Goal: Task Accomplishment & Management: Use online tool/utility

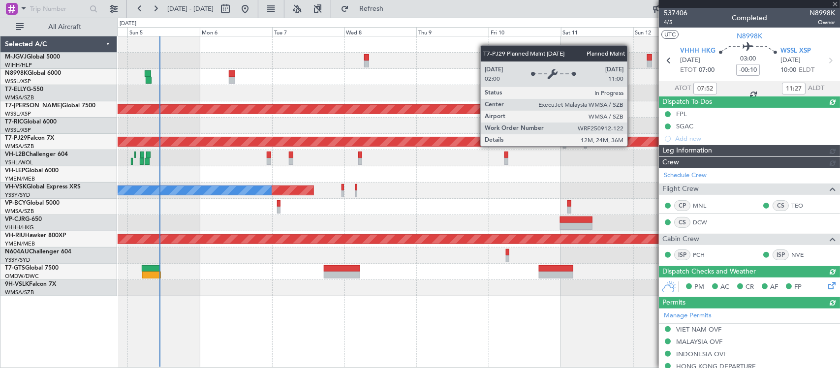
type input "[PERSON_NAME] (BTA)"
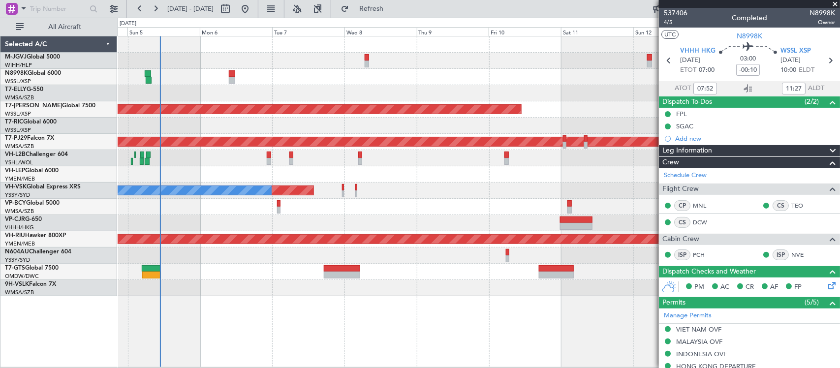
type input "[PERSON_NAME] (BTA)"
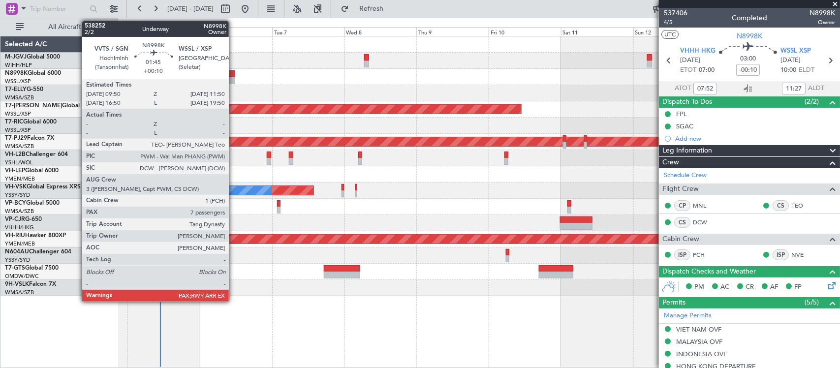
click at [234, 77] on div at bounding box center [232, 80] width 6 height 7
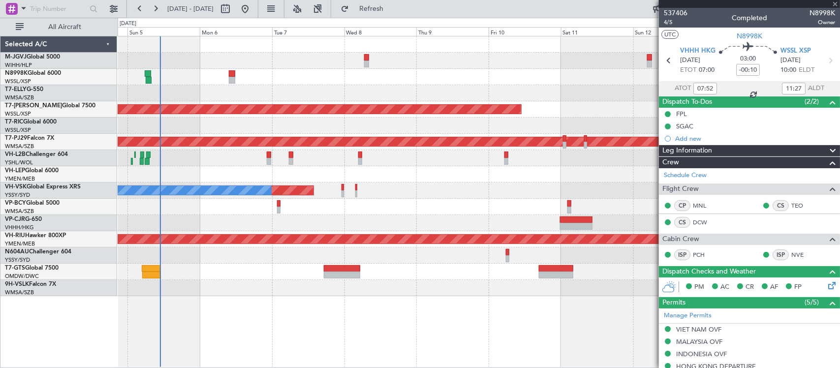
type input "+00:10"
type input "7"
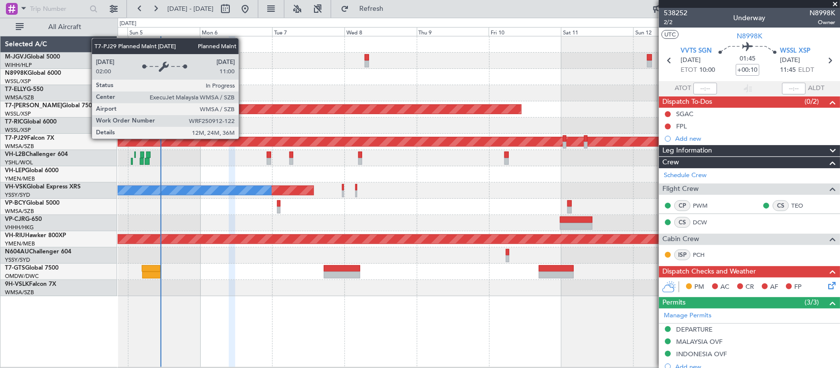
click at [521, 133] on div "Planned Maint [GEOGRAPHIC_DATA] (Seletar) Planned Maint [GEOGRAPHIC_DATA] (Sult…" at bounding box center [479, 166] width 722 height 260
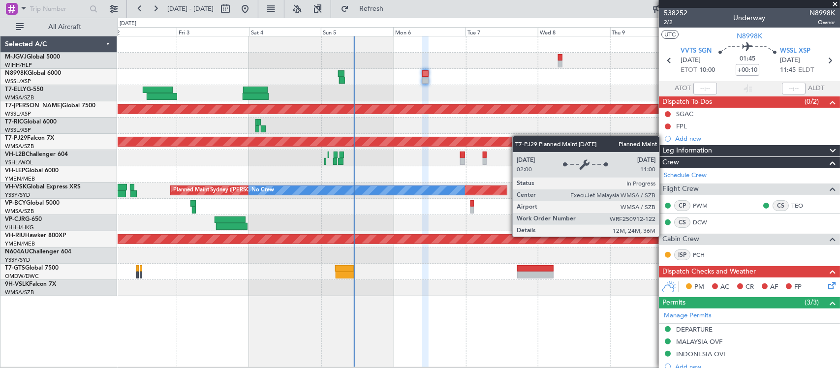
click at [438, 143] on div "Planned Maint [GEOGRAPHIC_DATA] (Seletar) Planned Maint [GEOGRAPHIC_DATA] (Sult…" at bounding box center [479, 166] width 722 height 260
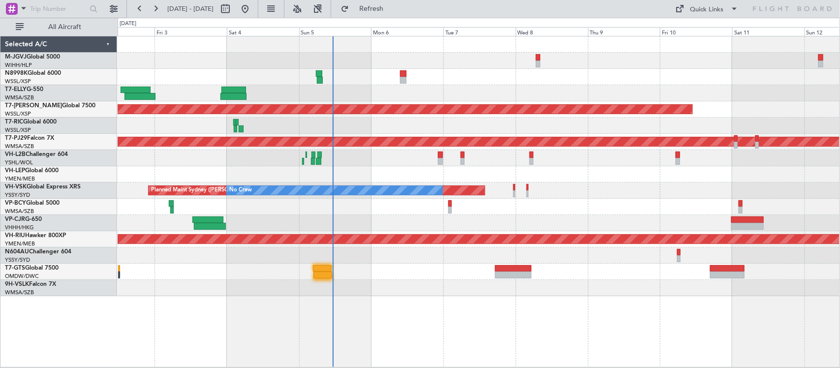
click at [586, 195] on div "Planned Maint [GEOGRAPHIC_DATA] (Seletar) Planned Maint [GEOGRAPHIC_DATA] (Sult…" at bounding box center [479, 166] width 722 height 260
click at [579, 189] on div "Planned Maint Sydney (Kingsford Smith Intl) No Crew" at bounding box center [479, 190] width 722 height 16
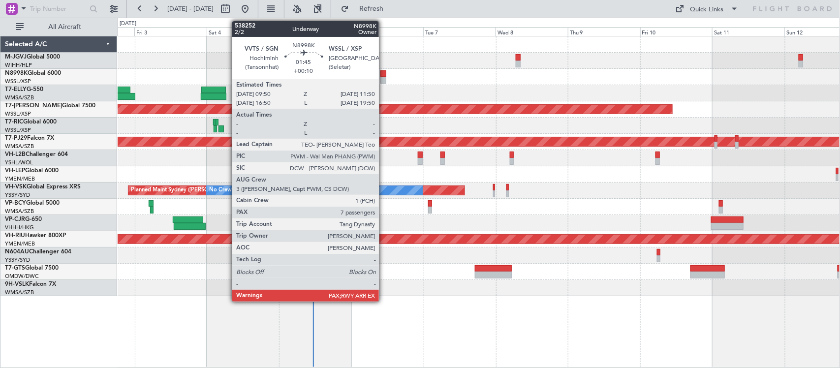
click at [384, 79] on div at bounding box center [383, 80] width 6 height 7
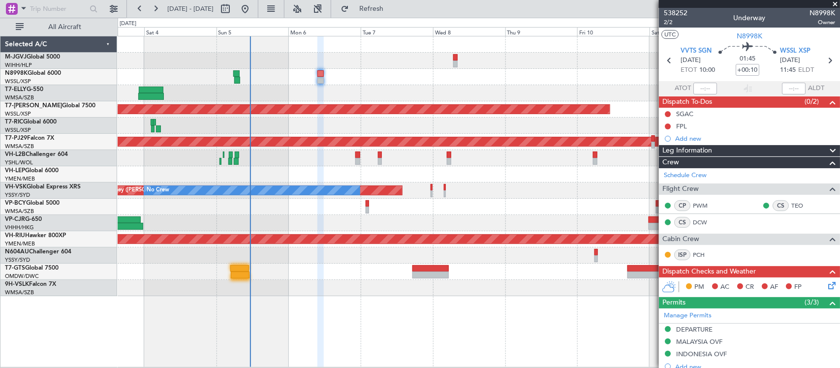
click at [498, 225] on div at bounding box center [479, 223] width 722 height 16
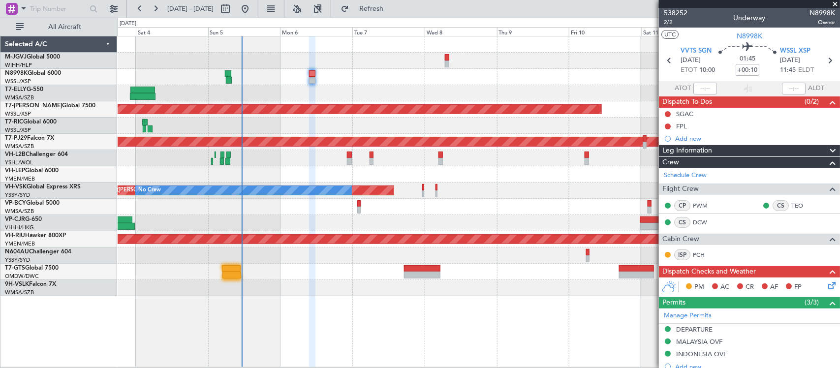
click at [826, 283] on icon at bounding box center [830, 284] width 8 height 8
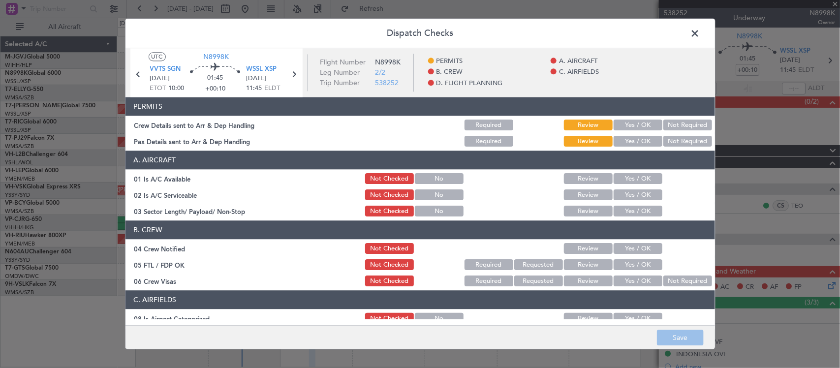
click at [618, 126] on button "Yes / OK" at bounding box center [637, 125] width 49 height 11
click at [630, 145] on button "Yes / OK" at bounding box center [637, 141] width 49 height 11
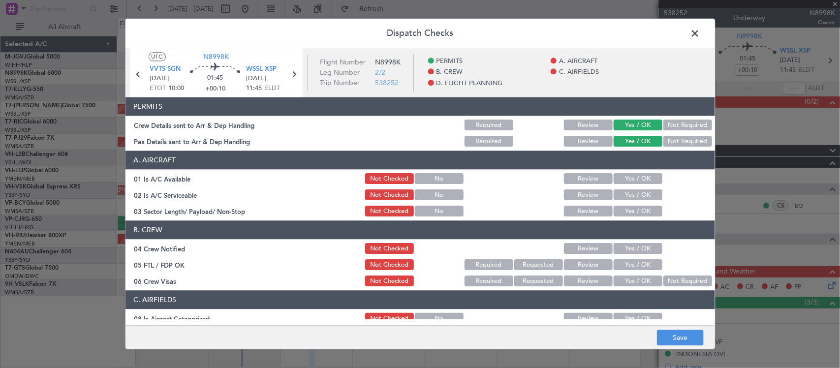
click at [640, 181] on button "Yes / OK" at bounding box center [637, 179] width 49 height 11
click at [640, 193] on button "Yes / OK" at bounding box center [637, 195] width 49 height 11
click at [639, 206] on button "Yes / OK" at bounding box center [637, 211] width 49 height 11
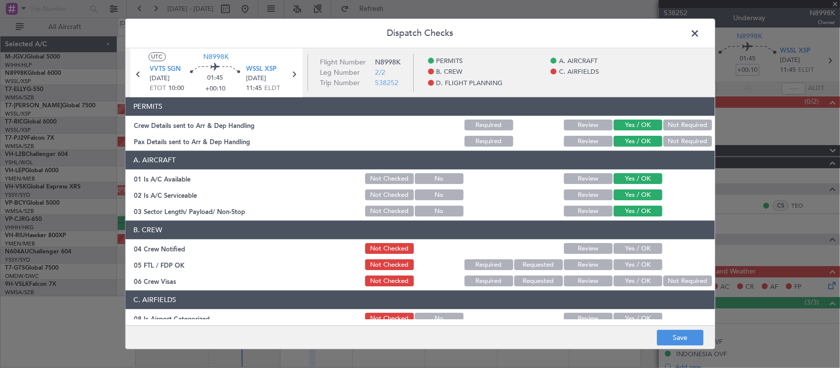
click at [642, 237] on header "B. CREW" at bounding box center [419, 230] width 589 height 19
click at [642, 248] on button "Yes / OK" at bounding box center [637, 248] width 49 height 11
click at [642, 259] on div "Yes / OK" at bounding box center [637, 265] width 50 height 14
click at [642, 264] on button "Yes / OK" at bounding box center [637, 265] width 49 height 11
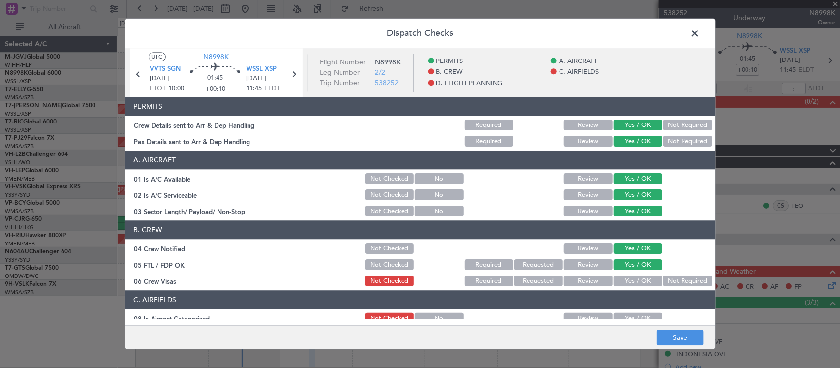
click at [663, 278] on button "Not Required" at bounding box center [687, 281] width 49 height 11
click at [636, 317] on button "Yes / OK" at bounding box center [637, 318] width 49 height 11
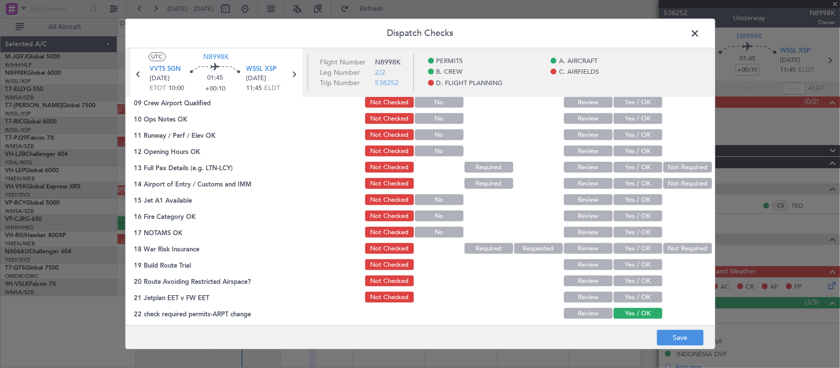
scroll to position [205, 0]
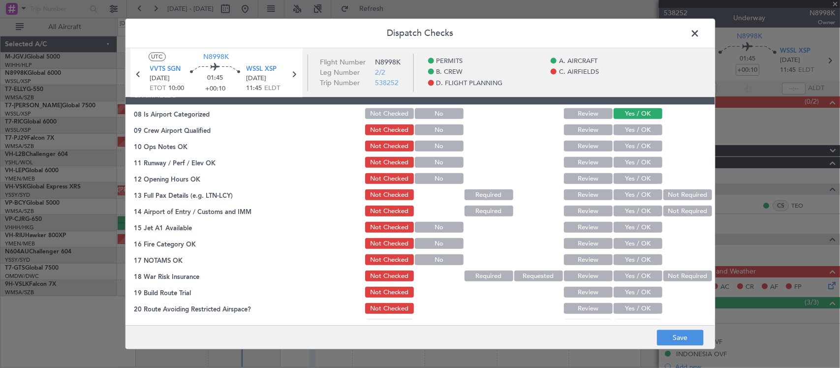
click at [639, 132] on button "Yes / OK" at bounding box center [637, 130] width 49 height 11
click at [641, 141] on button "Yes / OK" at bounding box center [637, 146] width 49 height 11
click at [640, 158] on button "Yes / OK" at bounding box center [637, 162] width 49 height 11
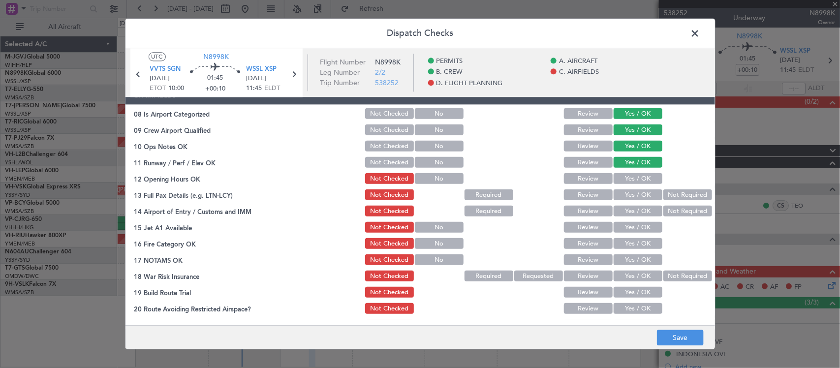
click at [642, 181] on button "Yes / OK" at bounding box center [637, 179] width 49 height 11
click at [645, 194] on button "Yes / OK" at bounding box center [637, 195] width 49 height 11
click at [647, 209] on button "Yes / OK" at bounding box center [637, 211] width 49 height 11
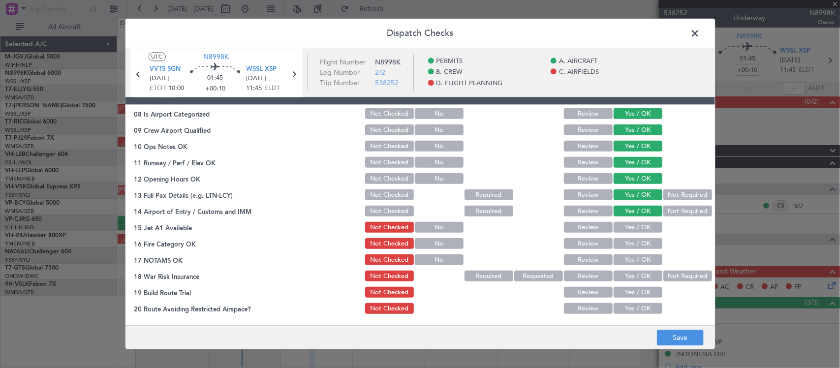
click at [645, 233] on div "Yes / OK" at bounding box center [637, 228] width 50 height 14
click at [638, 227] on button "Yes / OK" at bounding box center [637, 227] width 49 height 11
click at [638, 240] on button "Yes / OK" at bounding box center [637, 244] width 49 height 11
click at [639, 257] on button "Yes / OK" at bounding box center [637, 260] width 49 height 11
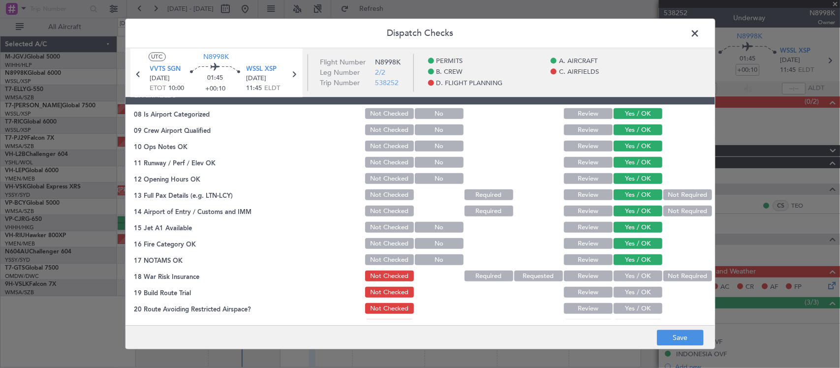
click at [667, 272] on button "Not Required" at bounding box center [687, 276] width 49 height 11
click at [645, 293] on button "Yes / OK" at bounding box center [637, 292] width 49 height 11
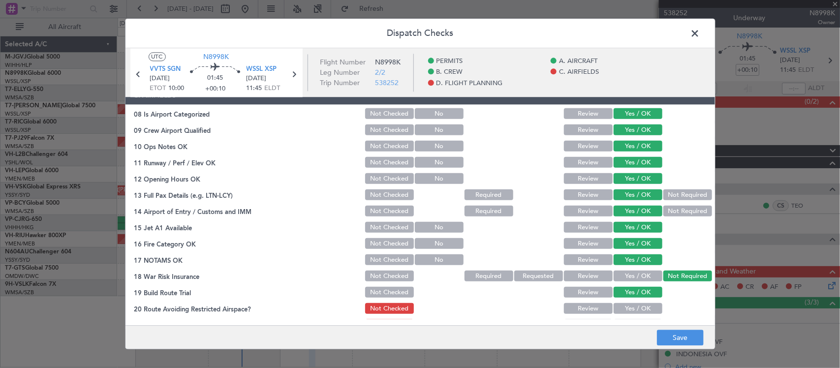
click at [640, 303] on button "Yes / OK" at bounding box center [637, 308] width 49 height 11
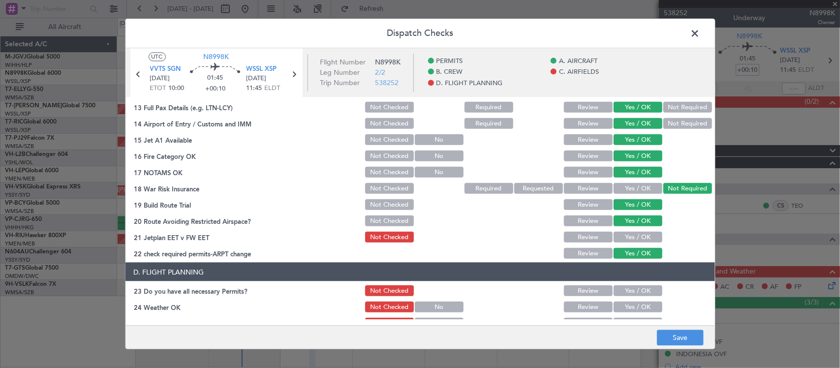
scroll to position [387, 0]
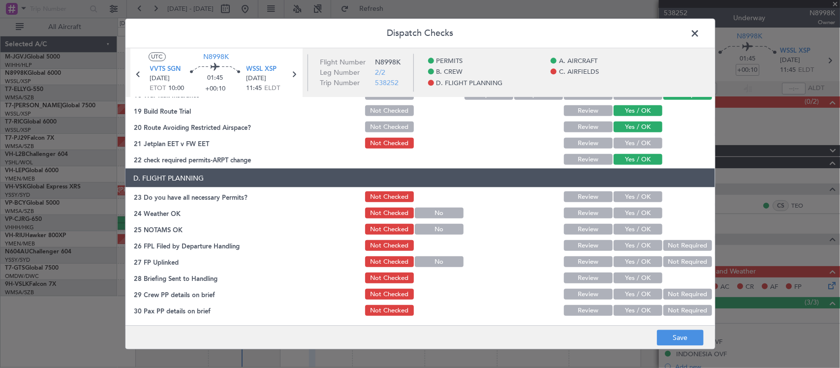
click at [642, 140] on button "Yes / OK" at bounding box center [637, 143] width 49 height 11
click at [693, 343] on button "Save" at bounding box center [680, 338] width 47 height 16
